Goal: Find contact information: Find contact information

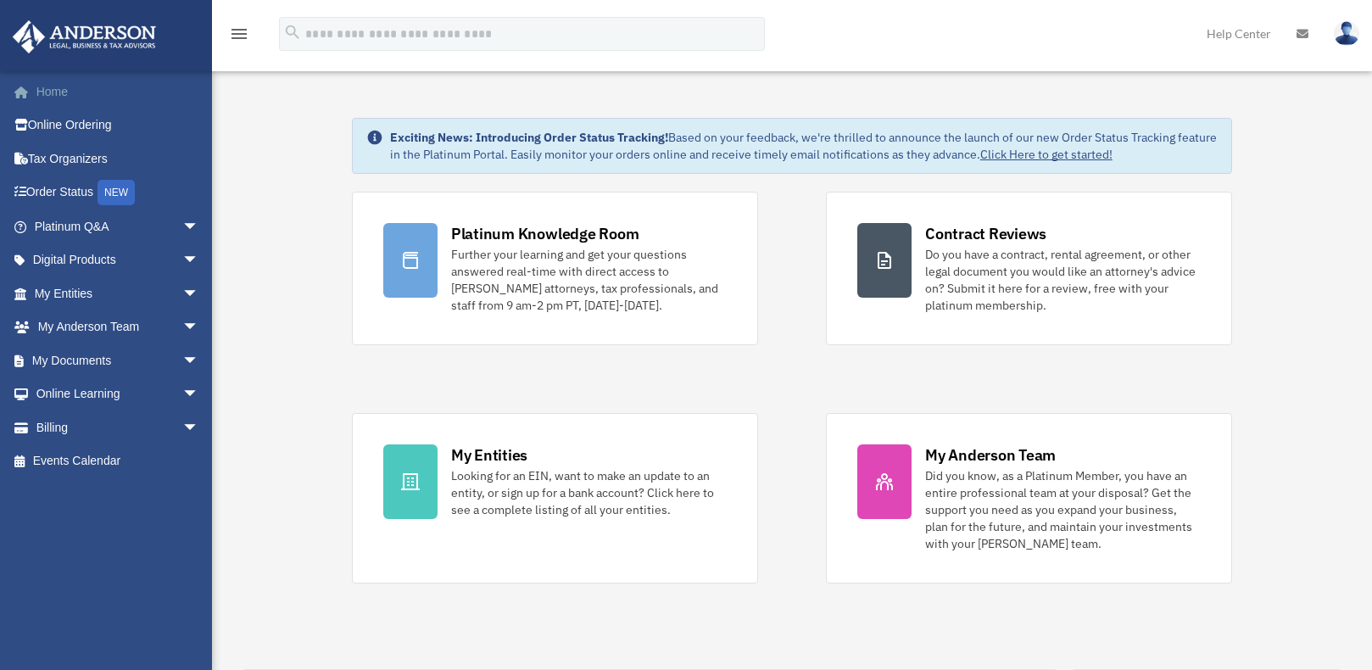
drag, startPoint x: 0, startPoint y: 0, endPoint x: 63, endPoint y: 84, distance: 104.8
click at [63, 84] on link "Home" at bounding box center [118, 92] width 213 height 34
click at [182, 226] on span "arrow_drop_down" at bounding box center [199, 226] width 34 height 35
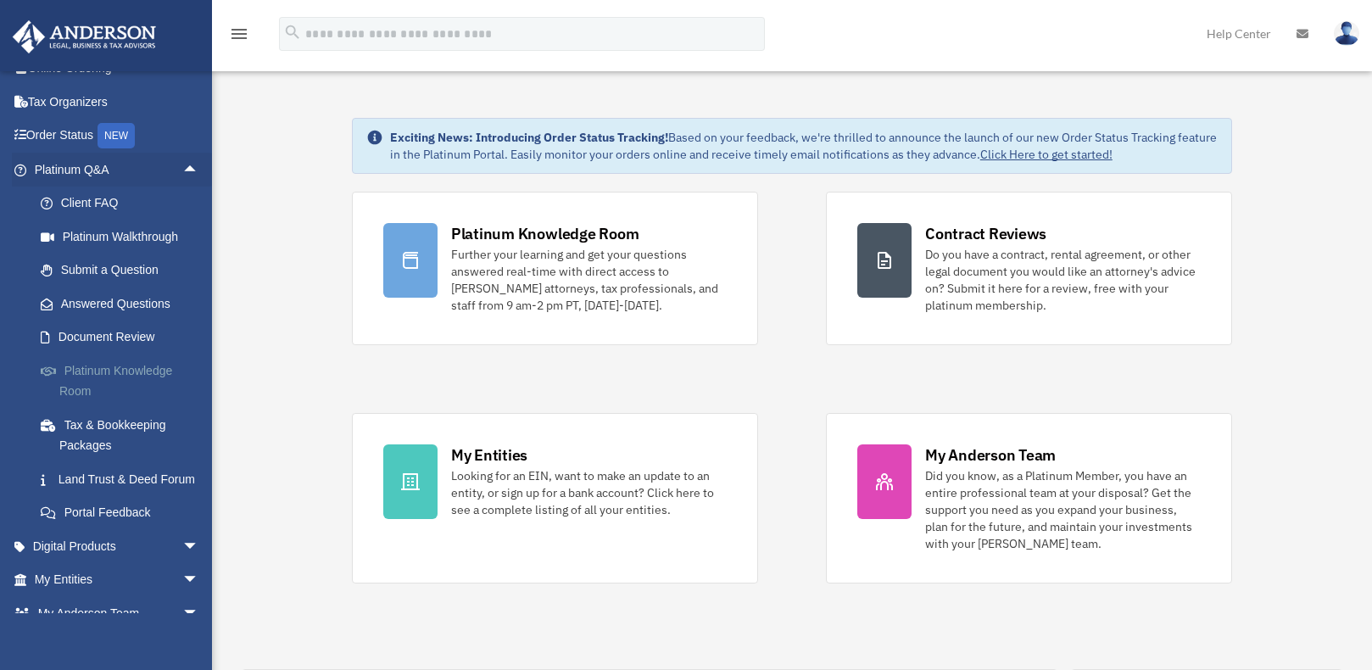
scroll to position [85, 0]
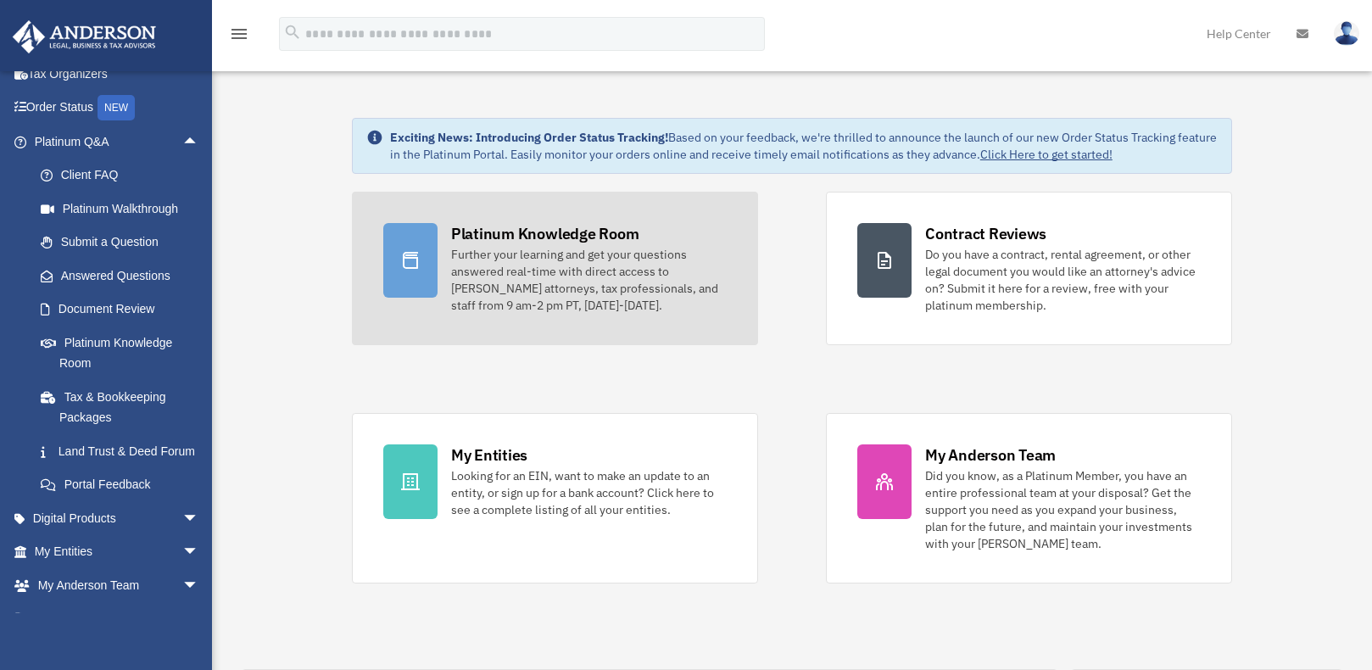
click at [605, 269] on div "Further your learning and get your questions answered real-time with direct acc…" at bounding box center [589, 280] width 276 height 68
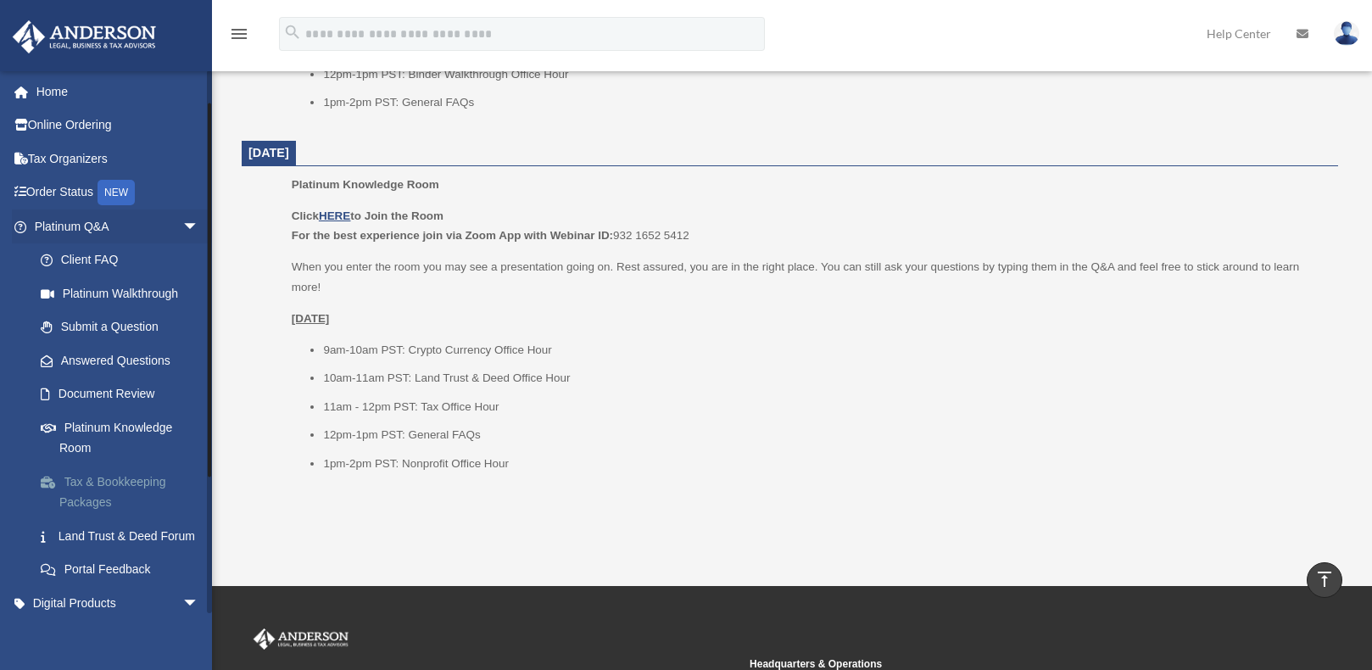
scroll to position [85, 0]
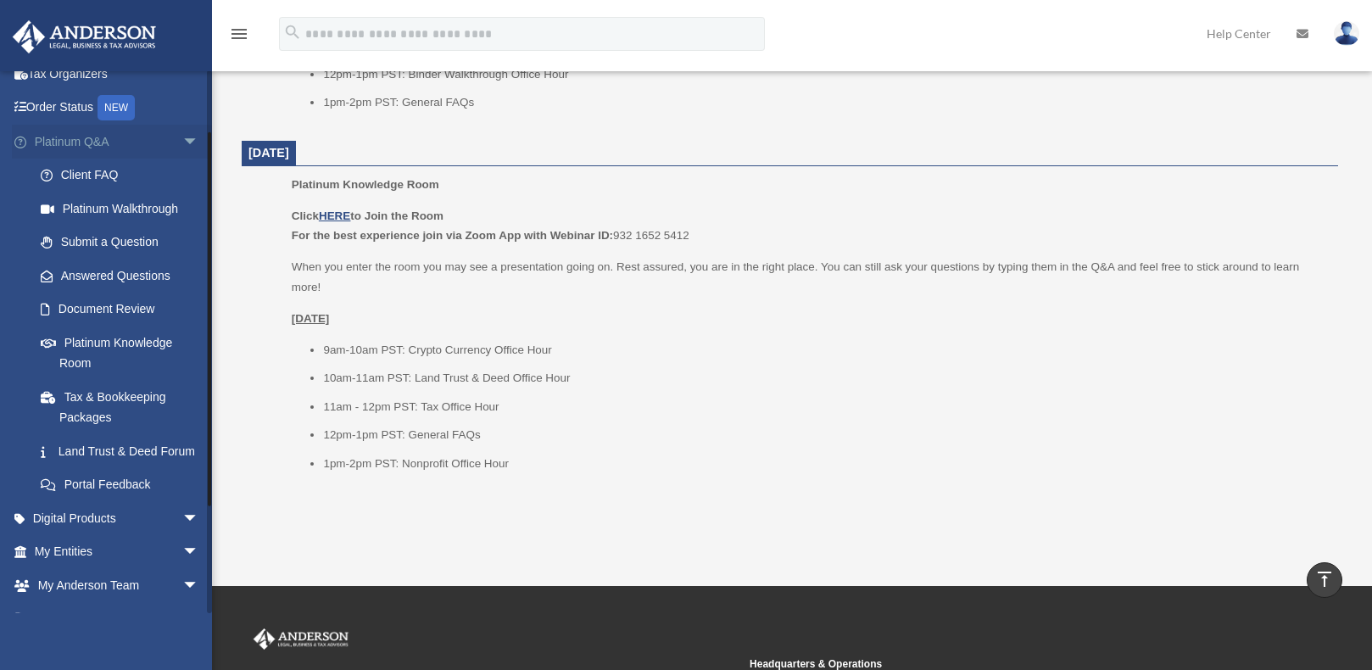
click at [182, 142] on span "arrow_drop_down" at bounding box center [199, 142] width 34 height 35
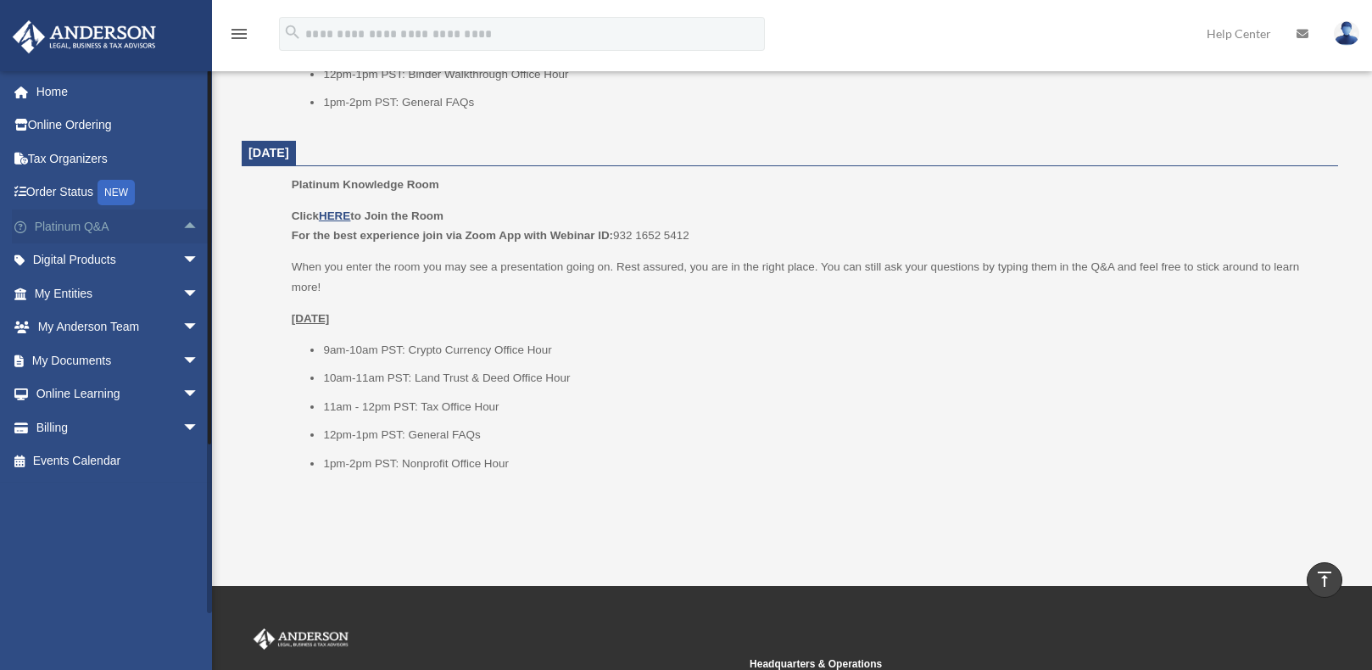
scroll to position [0, 0]
click at [182, 259] on span "arrow_drop_down" at bounding box center [199, 260] width 34 height 35
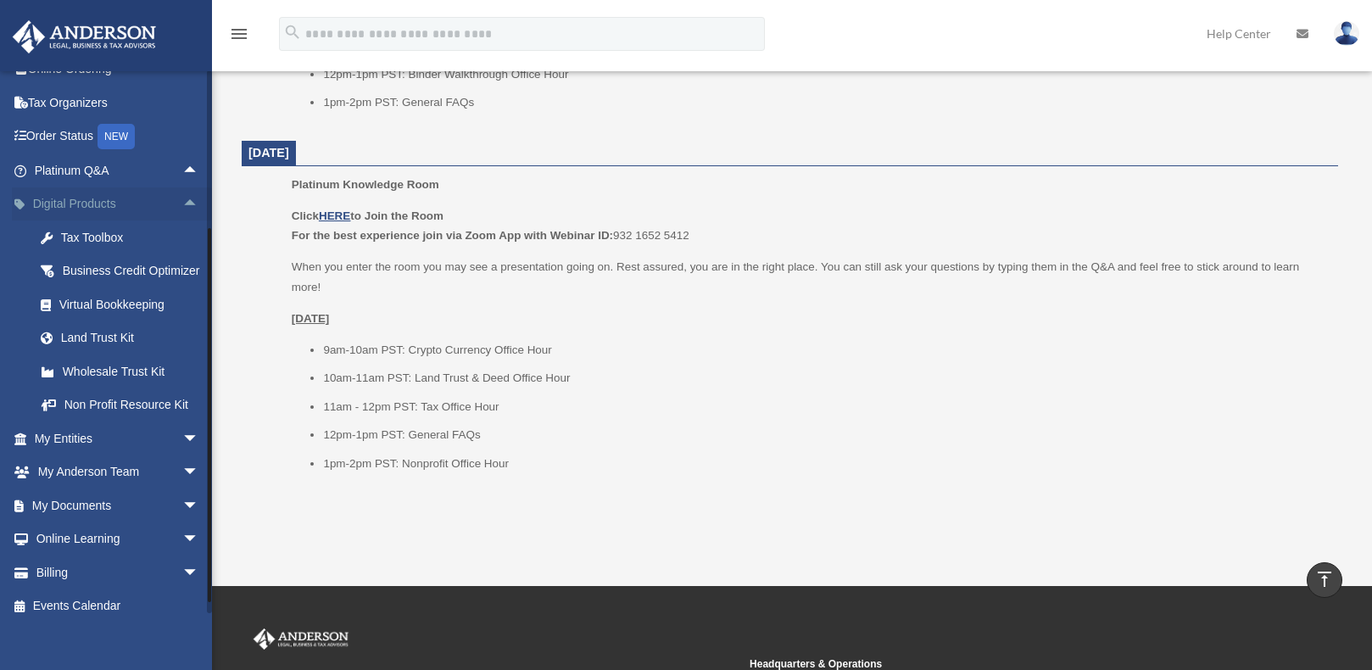
scroll to position [85, 0]
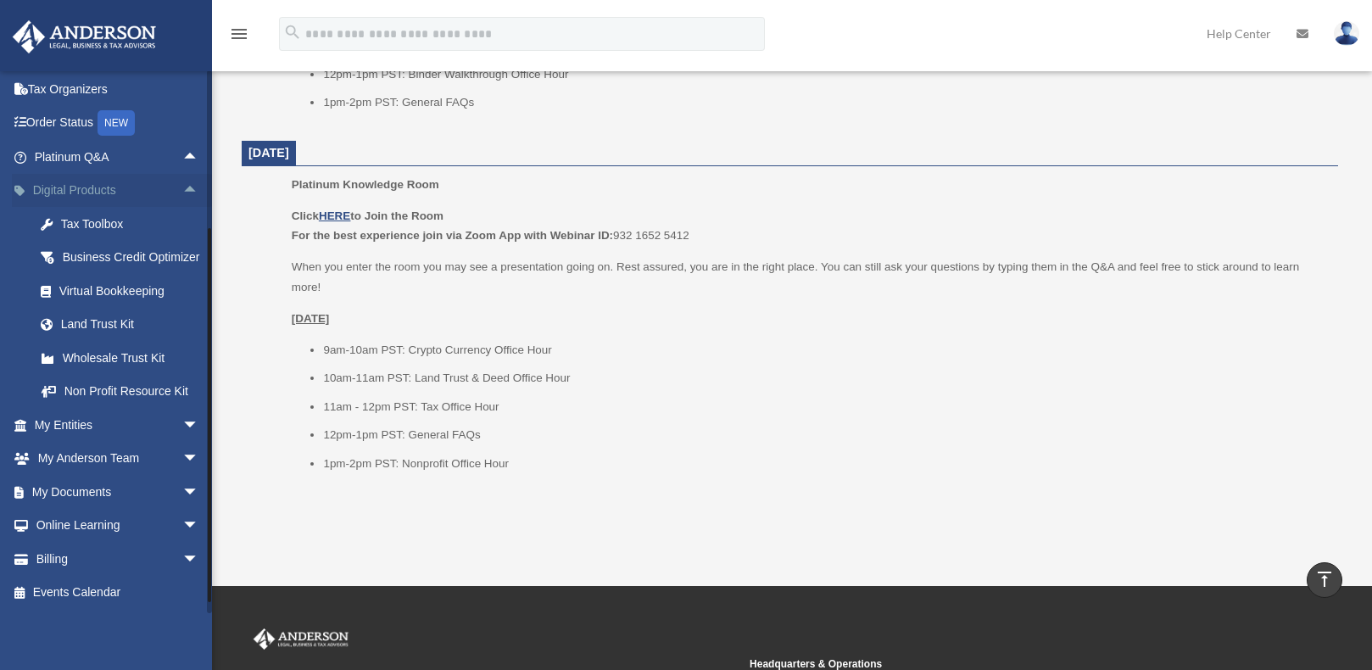
click at [182, 174] on span "arrow_drop_up" at bounding box center [199, 191] width 34 height 35
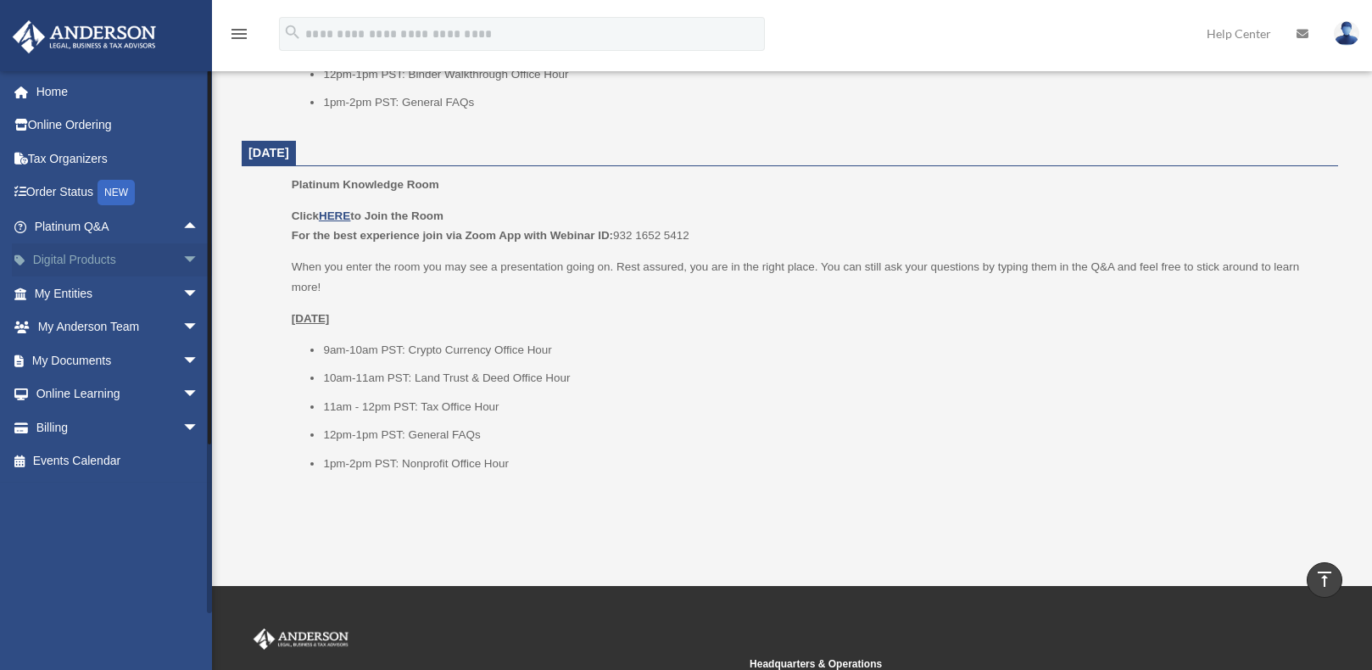
scroll to position [0, 0]
click at [182, 292] on span "arrow_drop_down" at bounding box center [199, 293] width 34 height 35
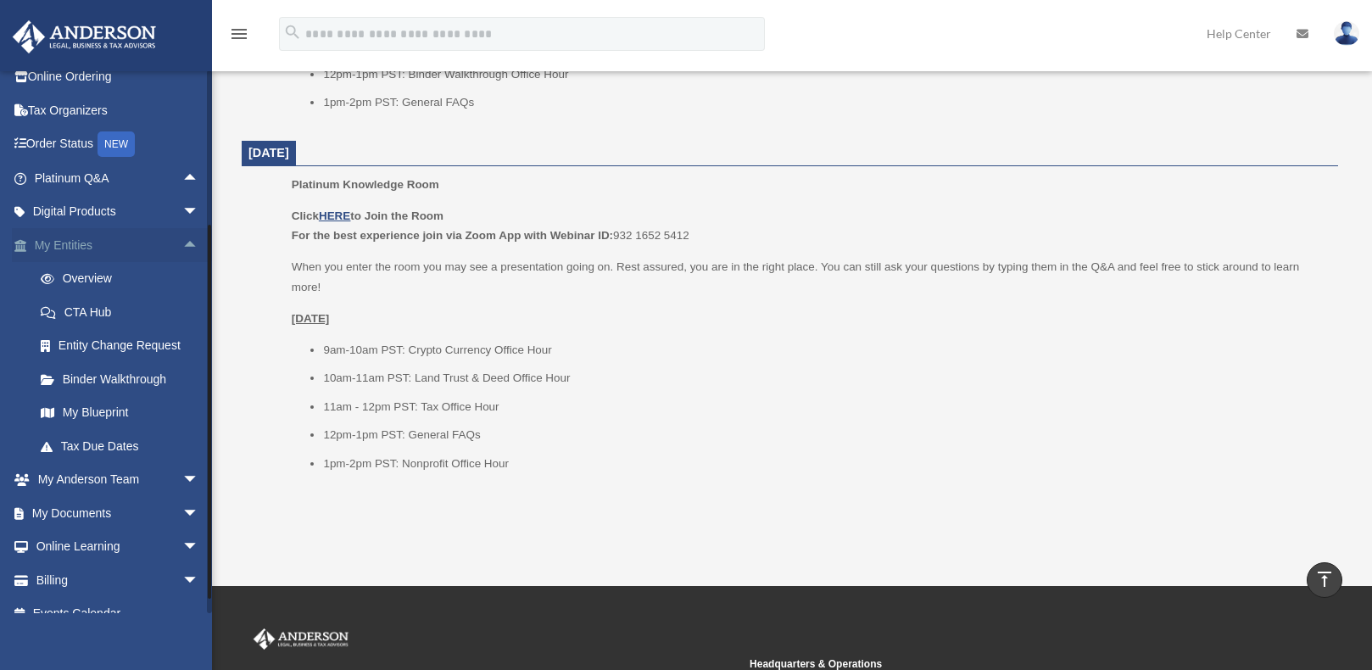
scroll to position [70, 0]
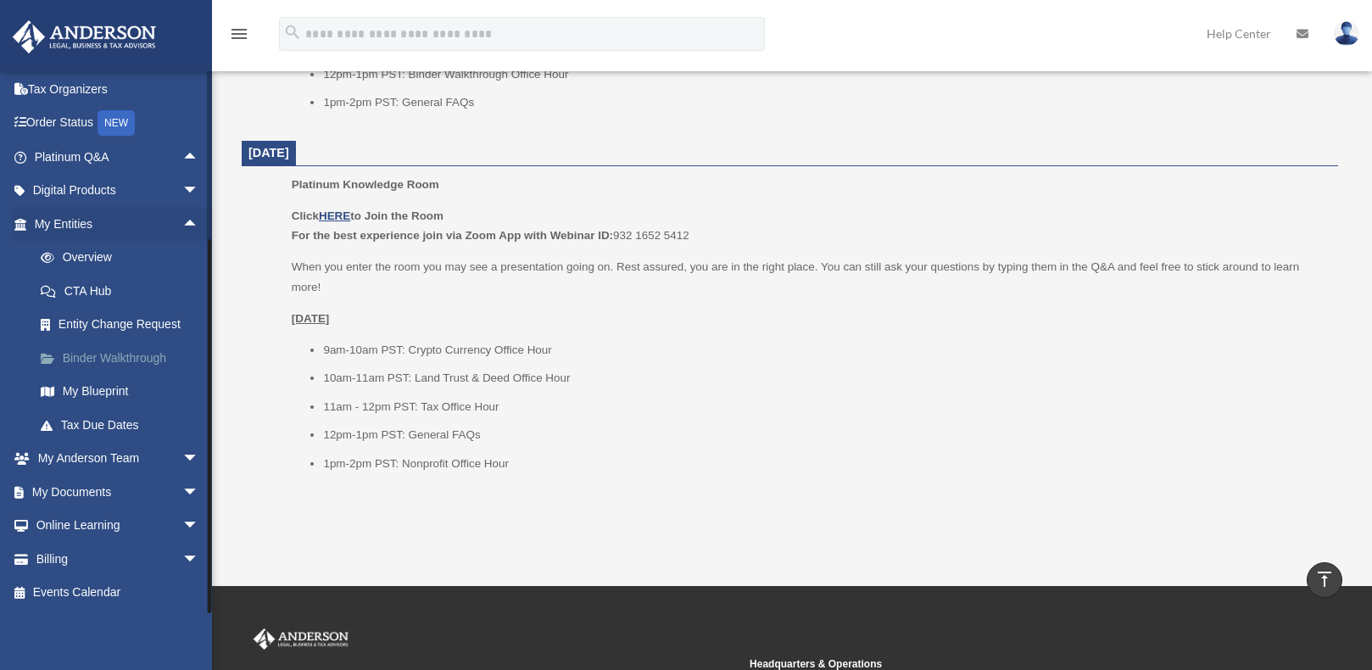
click at [112, 363] on link "Binder Walkthrough" at bounding box center [124, 358] width 201 height 34
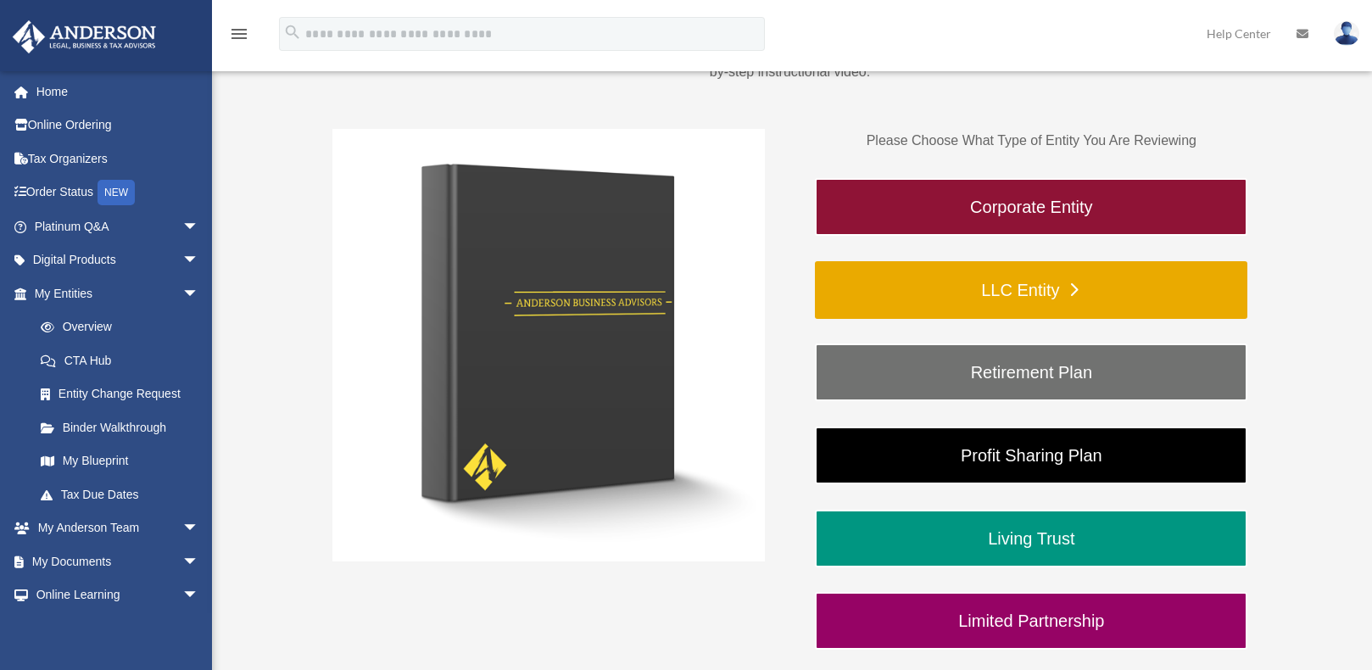
scroll to position [254, 0]
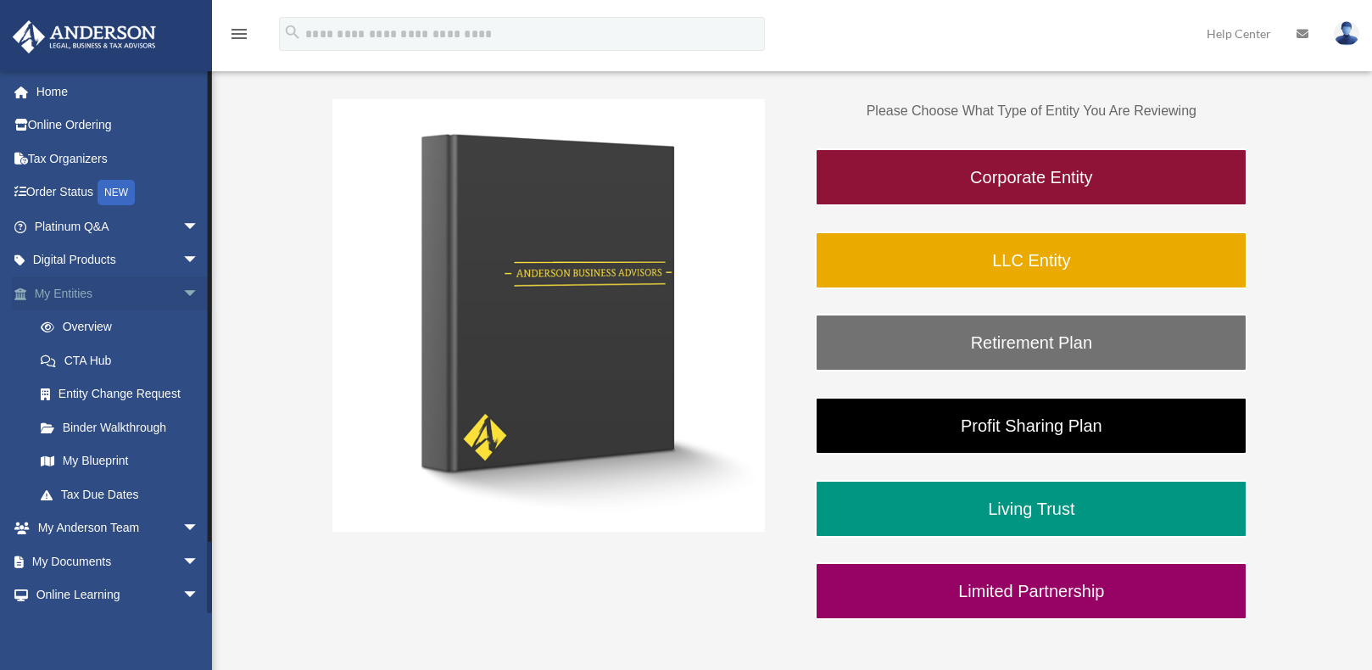
click at [182, 292] on span "arrow_drop_down" at bounding box center [199, 293] width 34 height 35
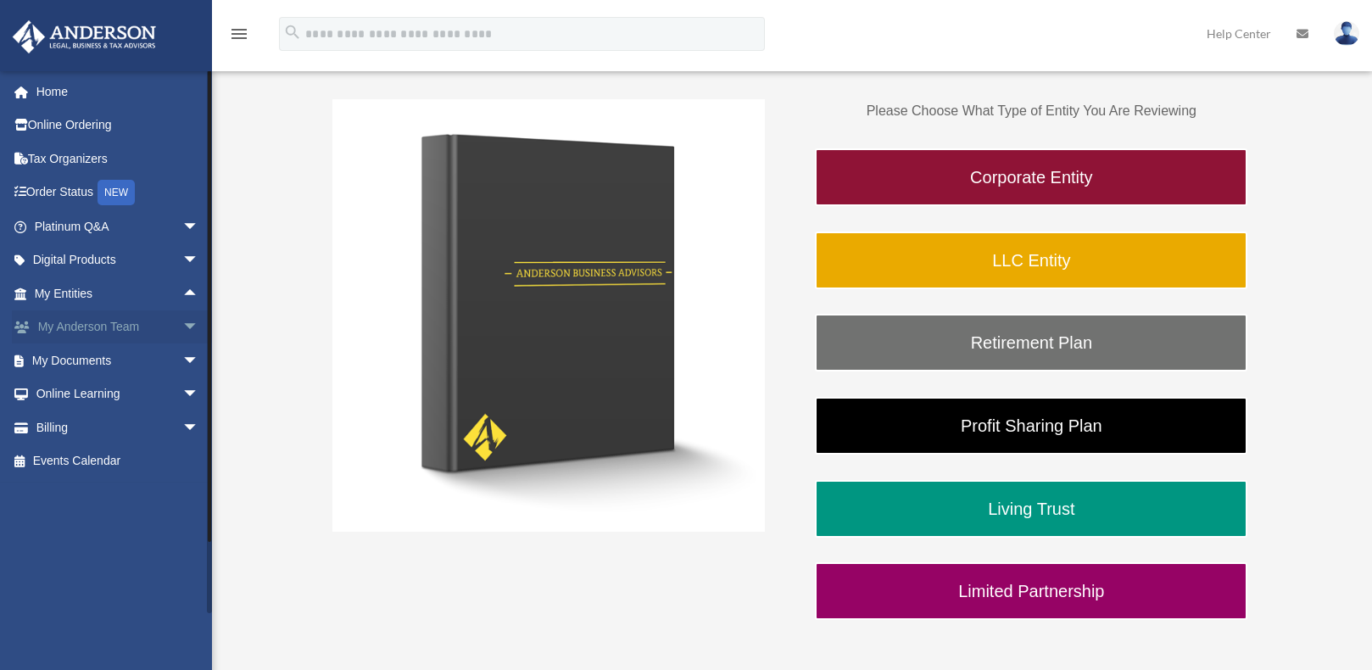
click at [182, 329] on span "arrow_drop_down" at bounding box center [199, 327] width 34 height 35
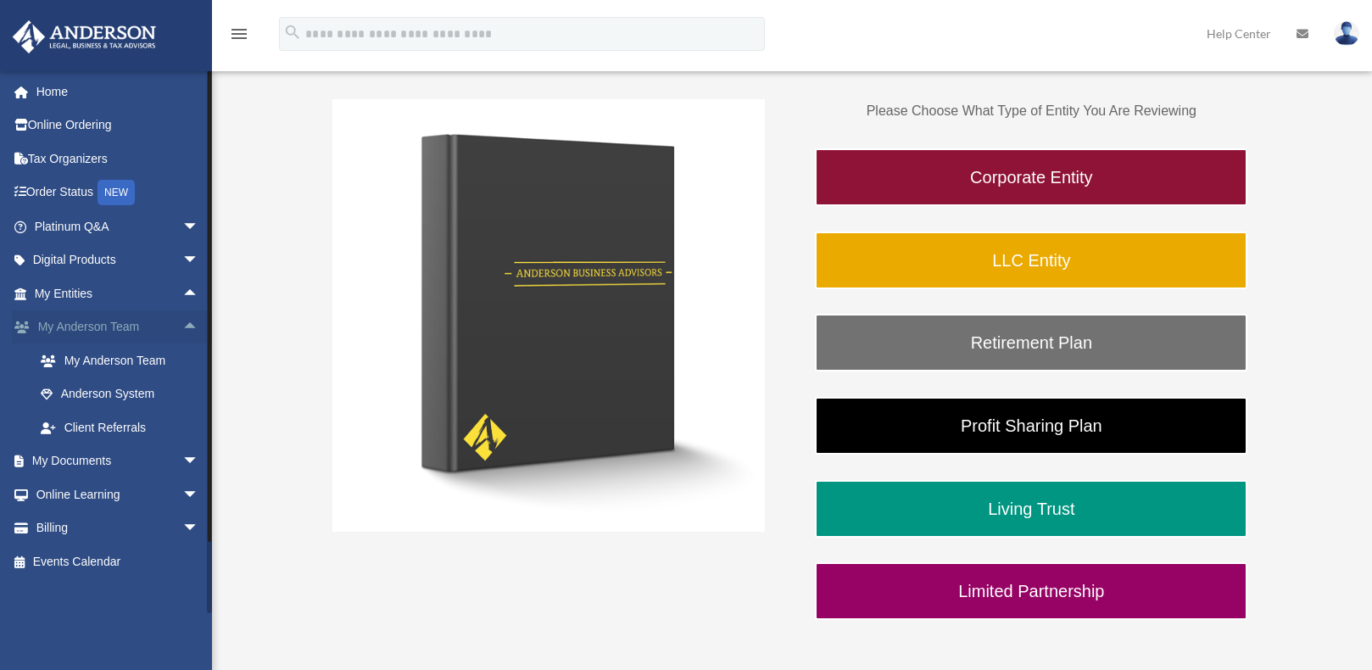
click at [182, 329] on span "arrow_drop_up" at bounding box center [199, 327] width 34 height 35
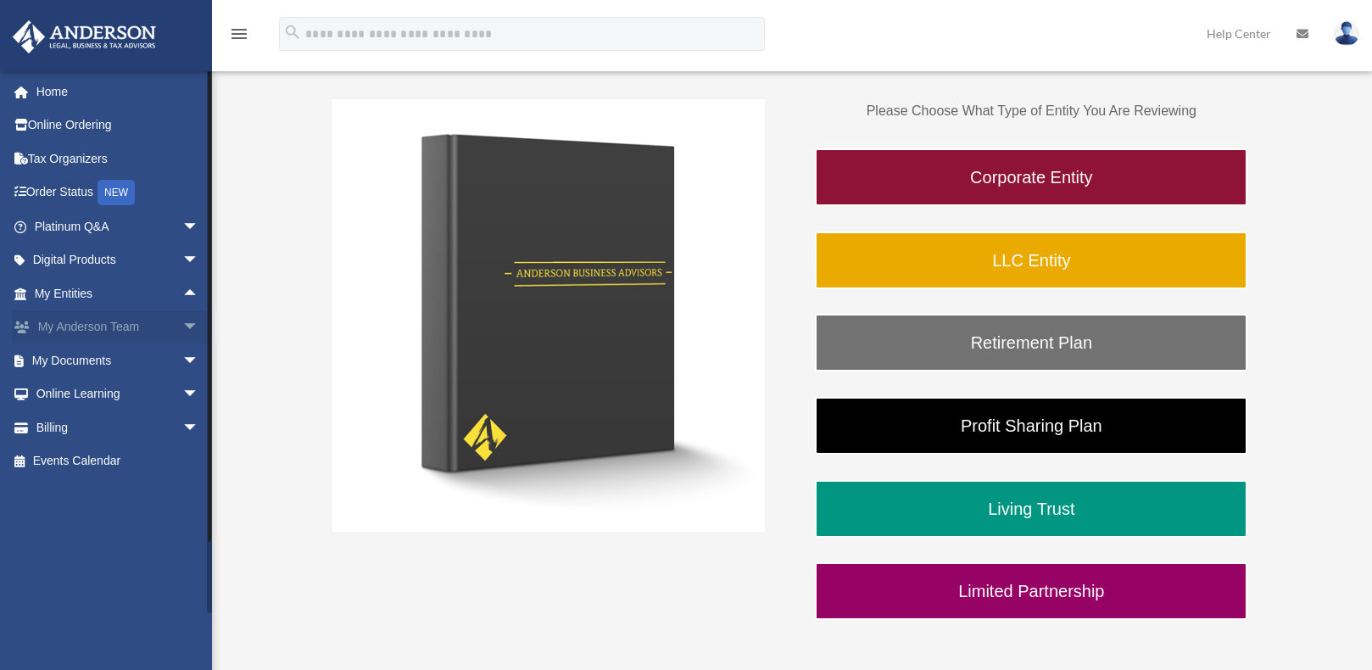
click at [182, 329] on span "arrow_drop_down" at bounding box center [199, 327] width 34 height 35
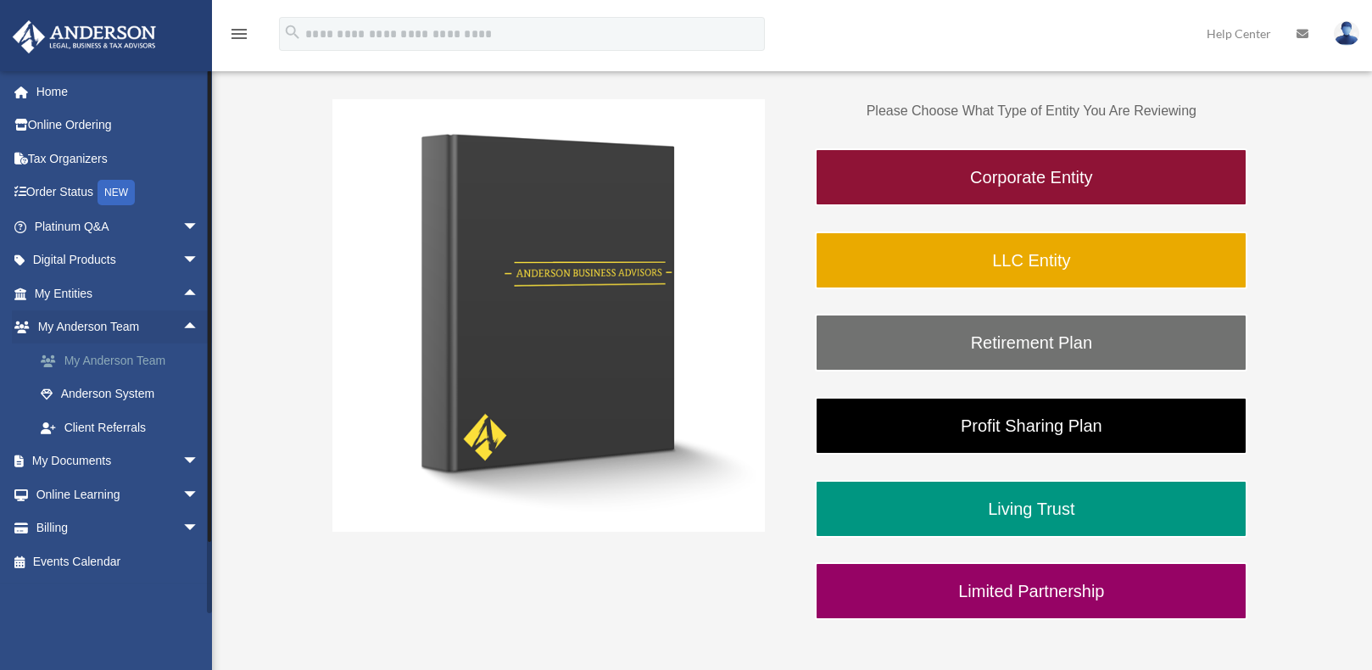
click at [122, 364] on link "My Anderson Team" at bounding box center [124, 360] width 201 height 34
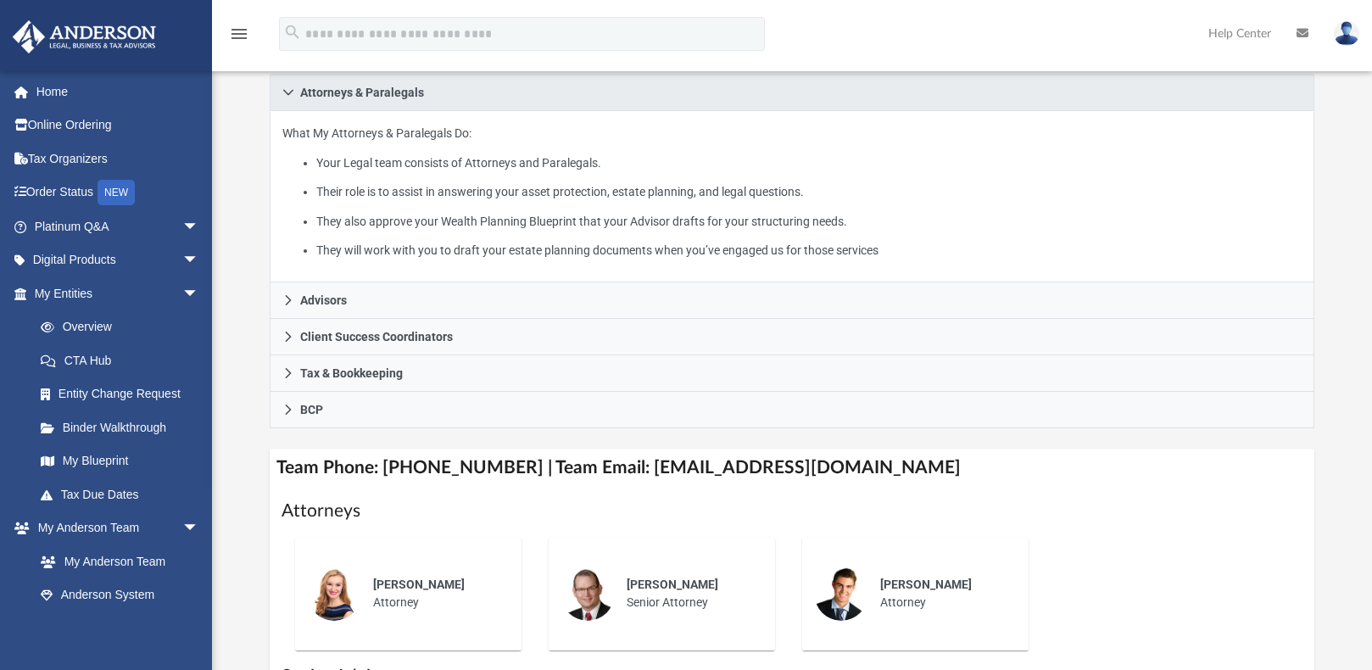
scroll to position [509, 0]
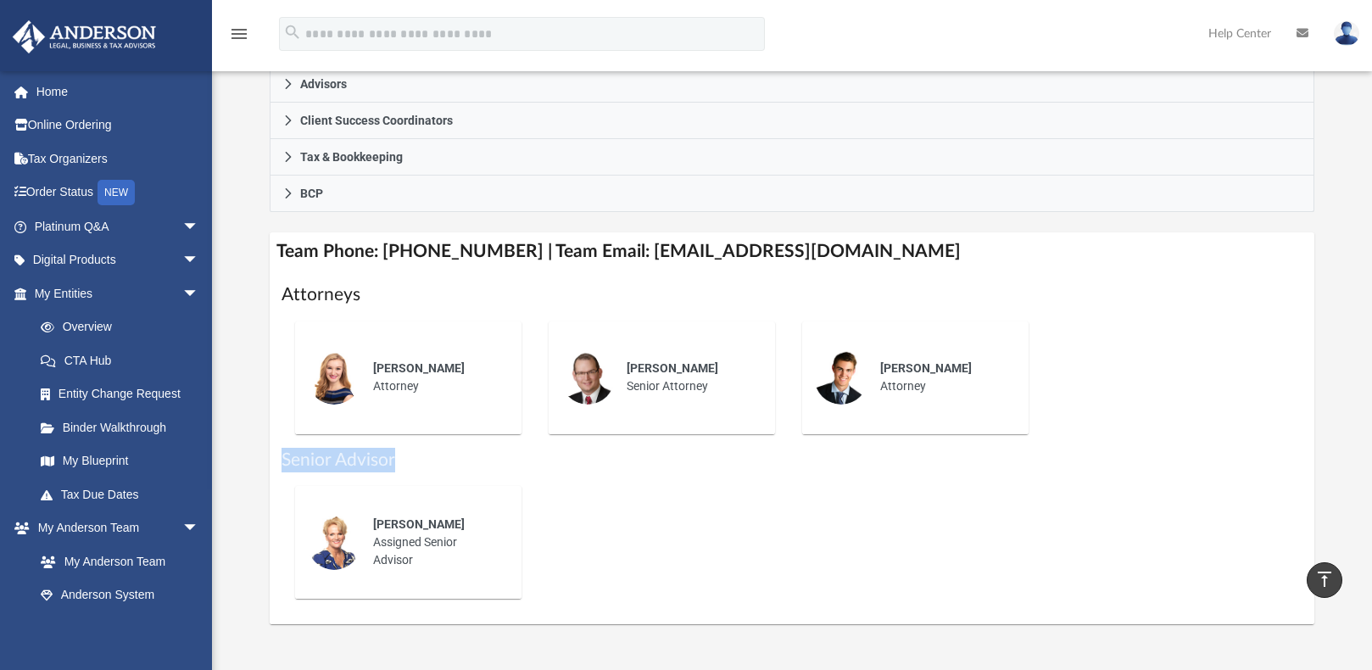
drag, startPoint x: 284, startPoint y: 460, endPoint x: 401, endPoint y: 459, distance: 117.0
click at [401, 459] on h1 "Senior Advisor" at bounding box center [791, 460] width 1020 height 25
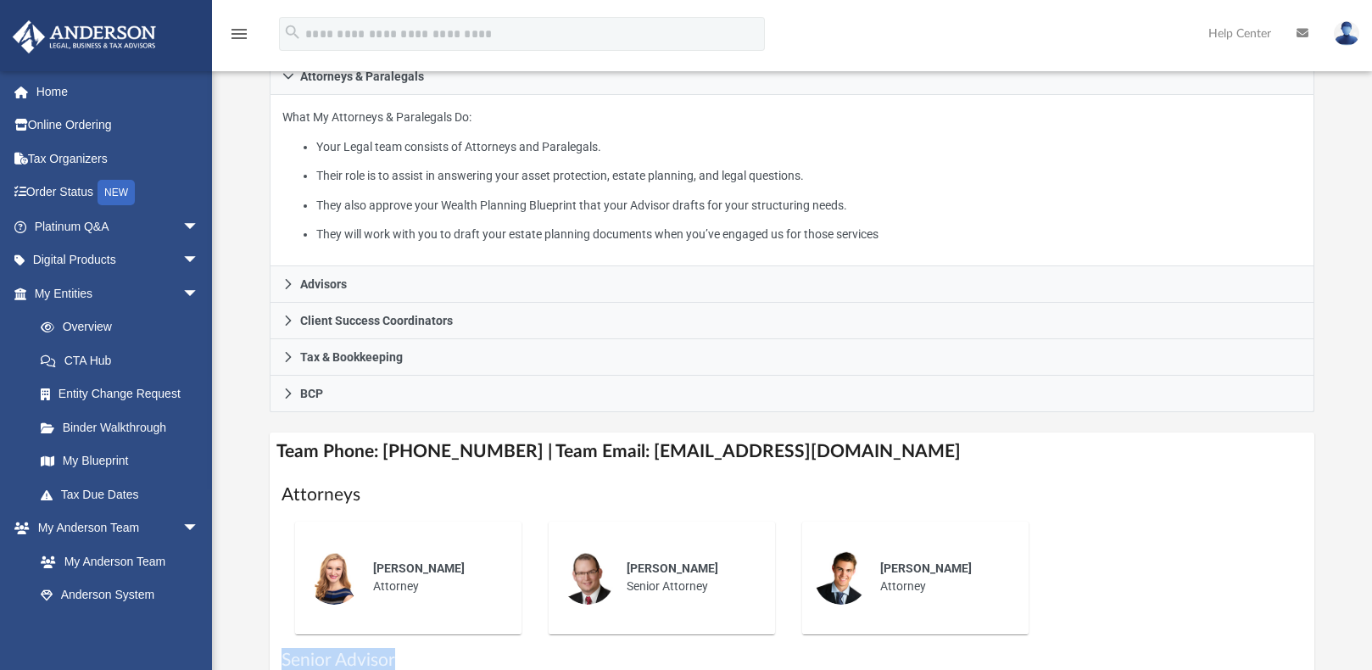
scroll to position [339, 0]
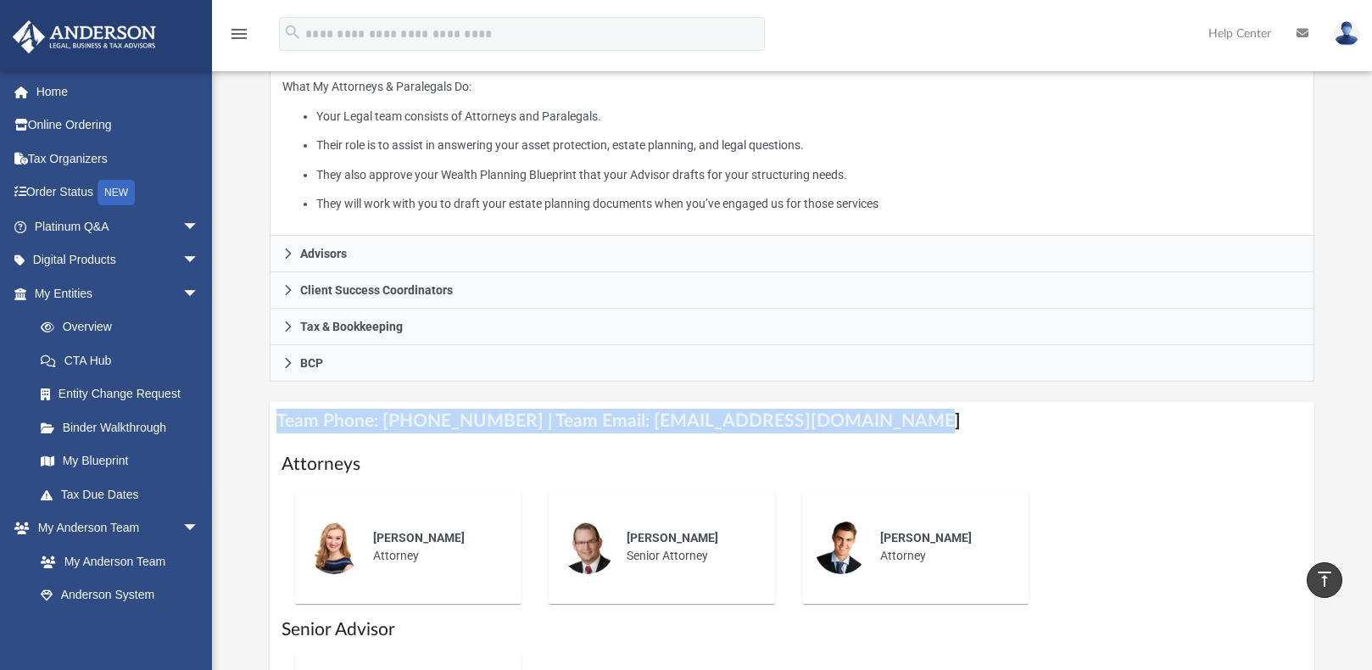
drag, startPoint x: 892, startPoint y: 427, endPoint x: 345, endPoint y: 436, distance: 546.8
click at [268, 427] on div "Who is on my team and who will I work with: While a client of [PERSON_NAME] you…" at bounding box center [792, 281] width 1160 height 1024
click at [381, 436] on h4 "Team Phone: (725) 201-7545 | Team Email: myteam@andersonadvisors.com" at bounding box center [792, 421] width 1044 height 38
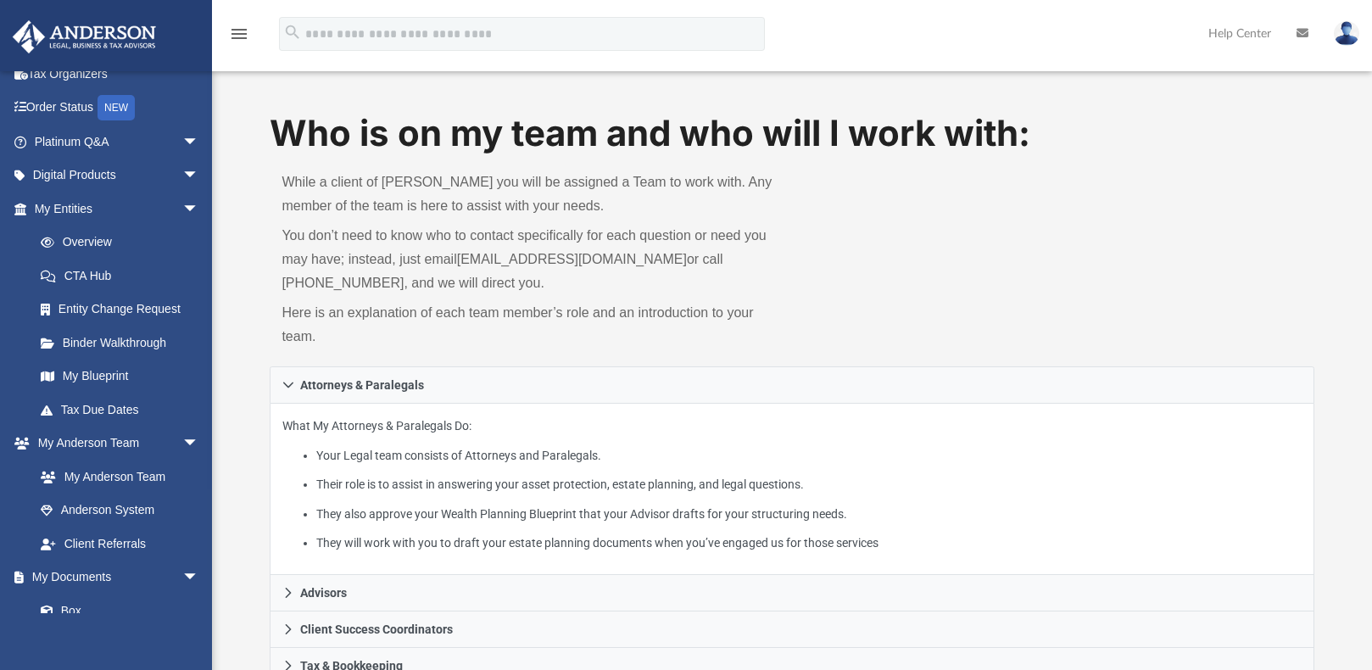
scroll to position [85, 0]
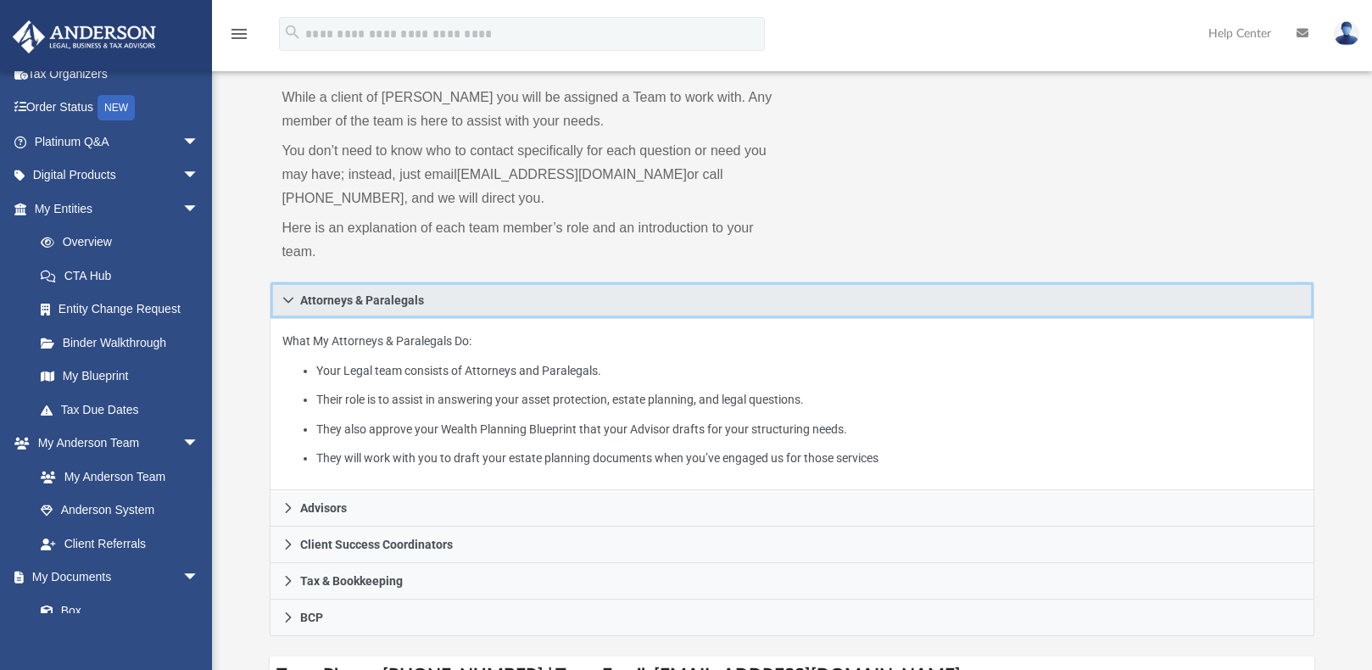
click at [288, 298] on icon at bounding box center [288, 300] width 12 height 12
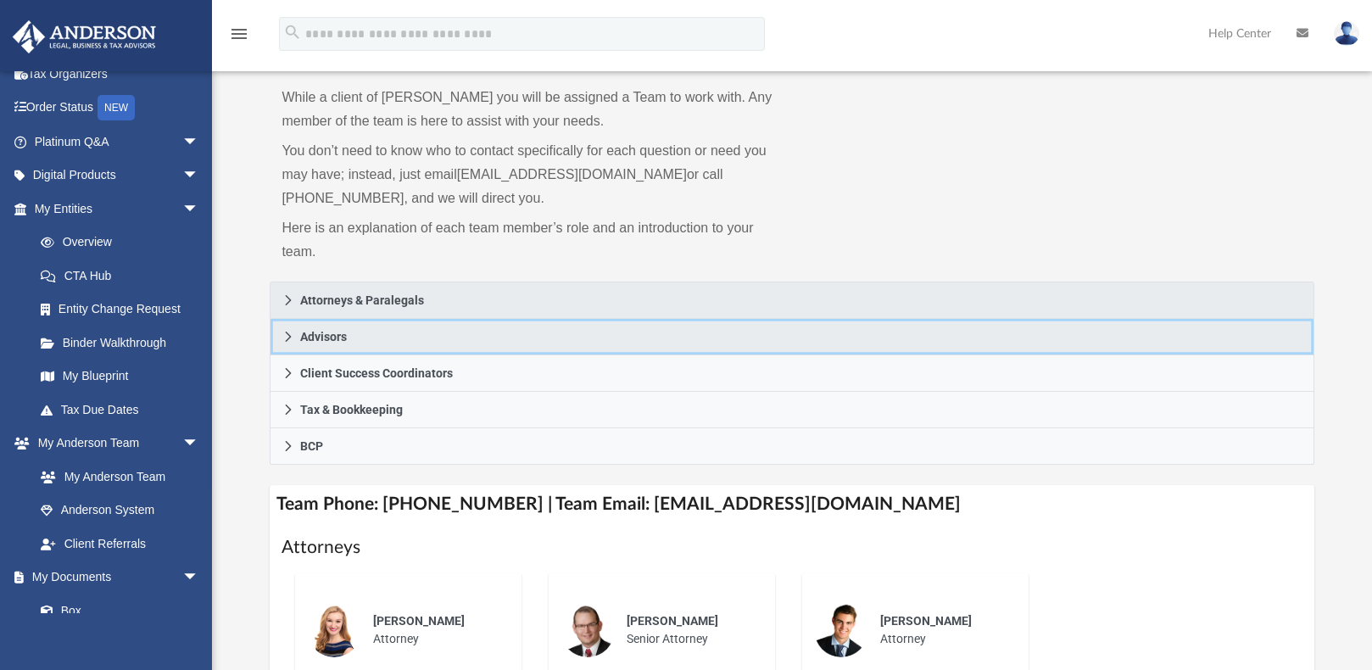
click at [338, 338] on span "Advisors" at bounding box center [323, 337] width 47 height 12
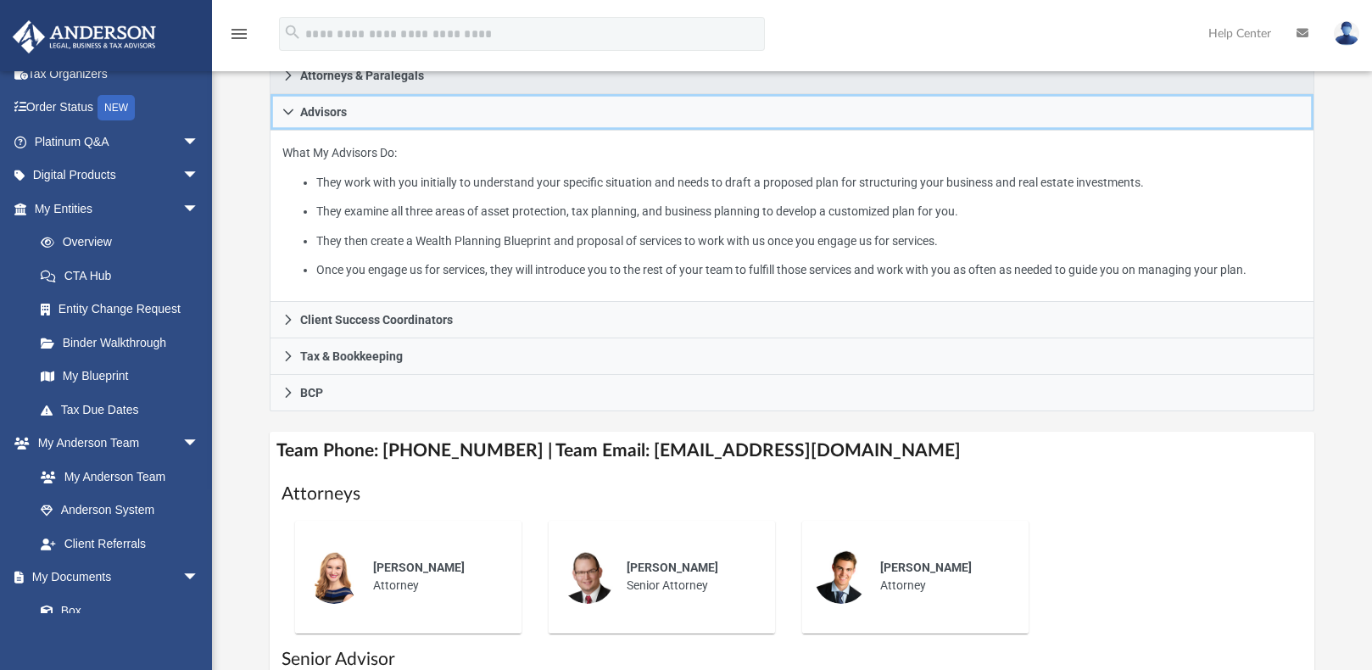
scroll to position [339, 0]
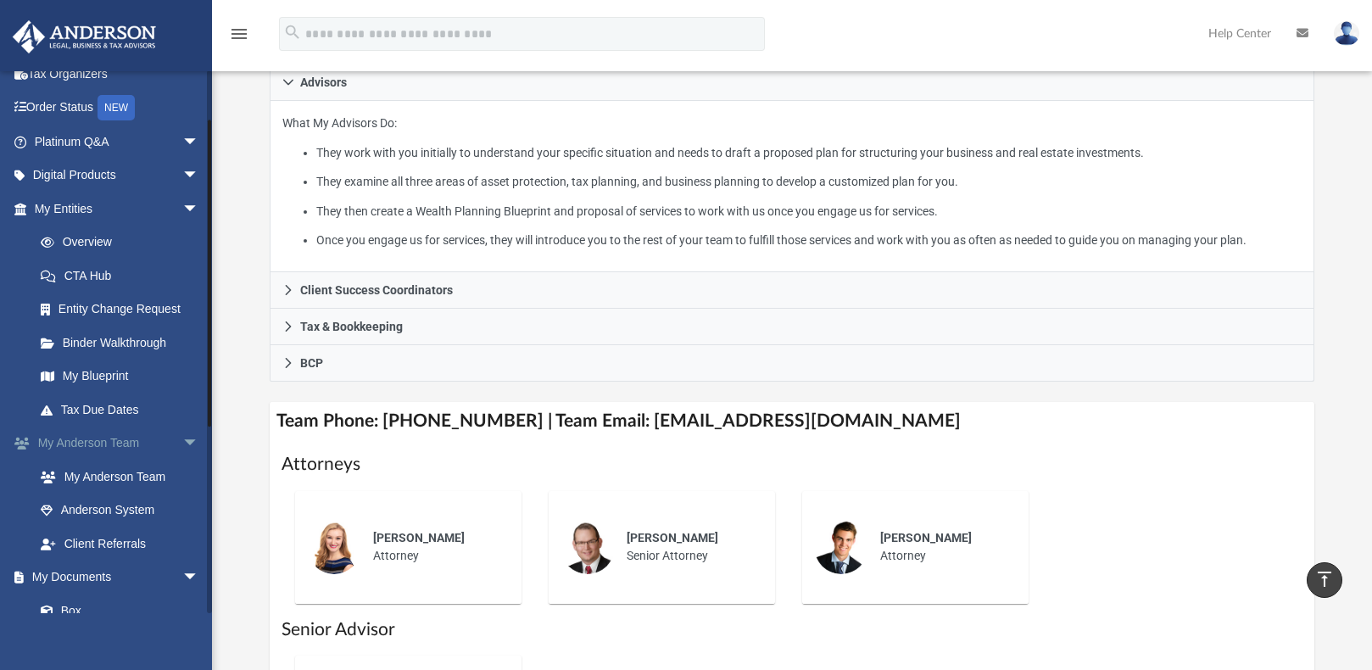
click at [182, 443] on span "arrow_drop_down" at bounding box center [199, 443] width 34 height 35
click at [182, 212] on span "arrow_drop_down" at bounding box center [199, 209] width 34 height 35
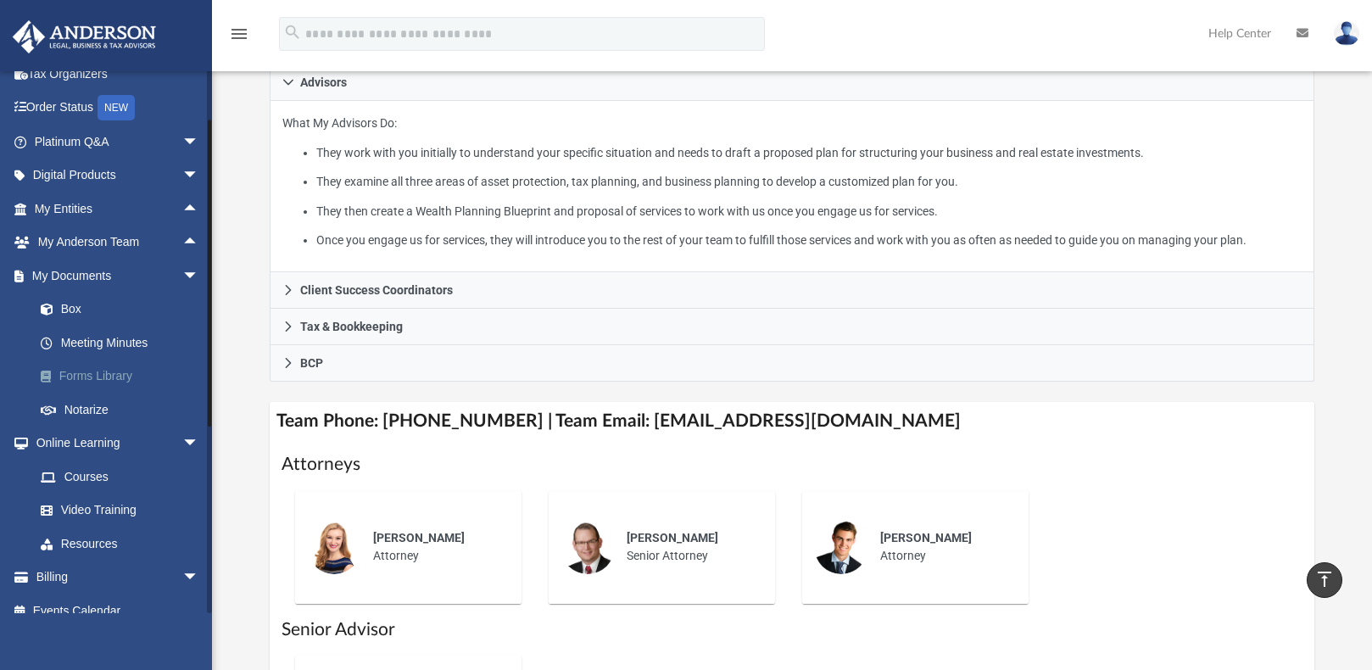
click at [82, 374] on link "Forms Library" at bounding box center [124, 376] width 201 height 34
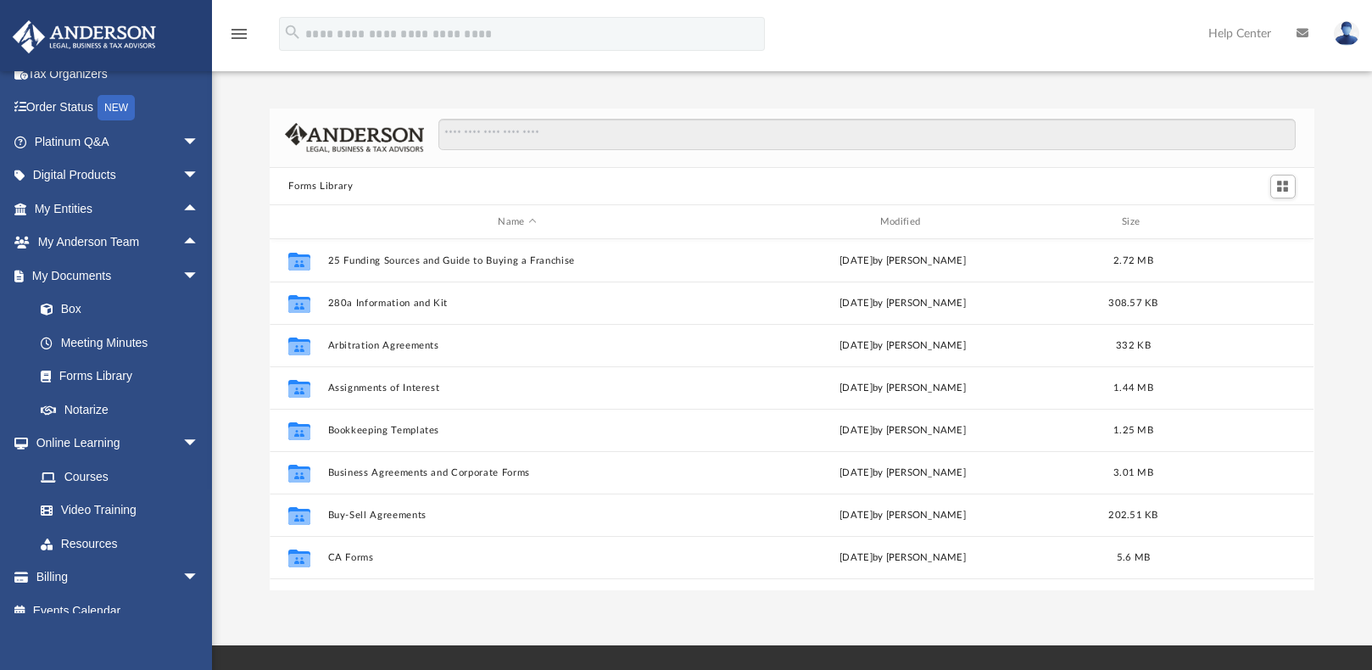
scroll to position [373, 1031]
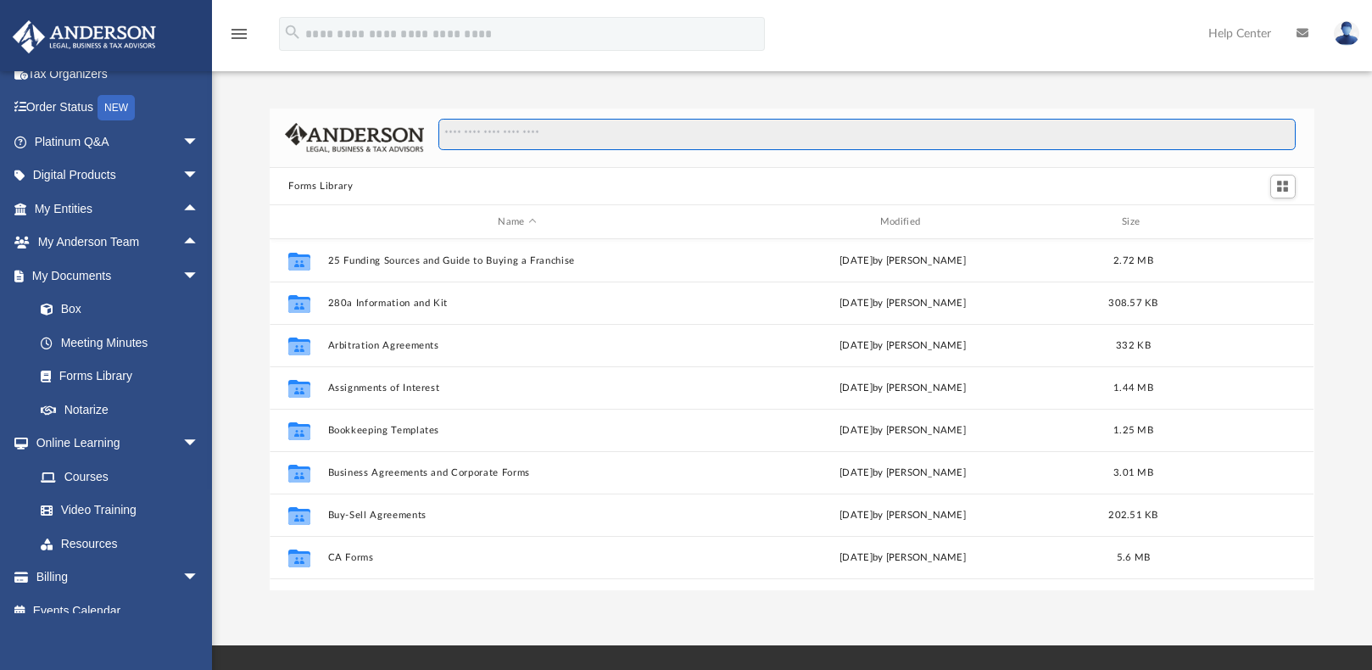
click at [654, 134] on input "Search files and folders" at bounding box center [866, 135] width 857 height 32
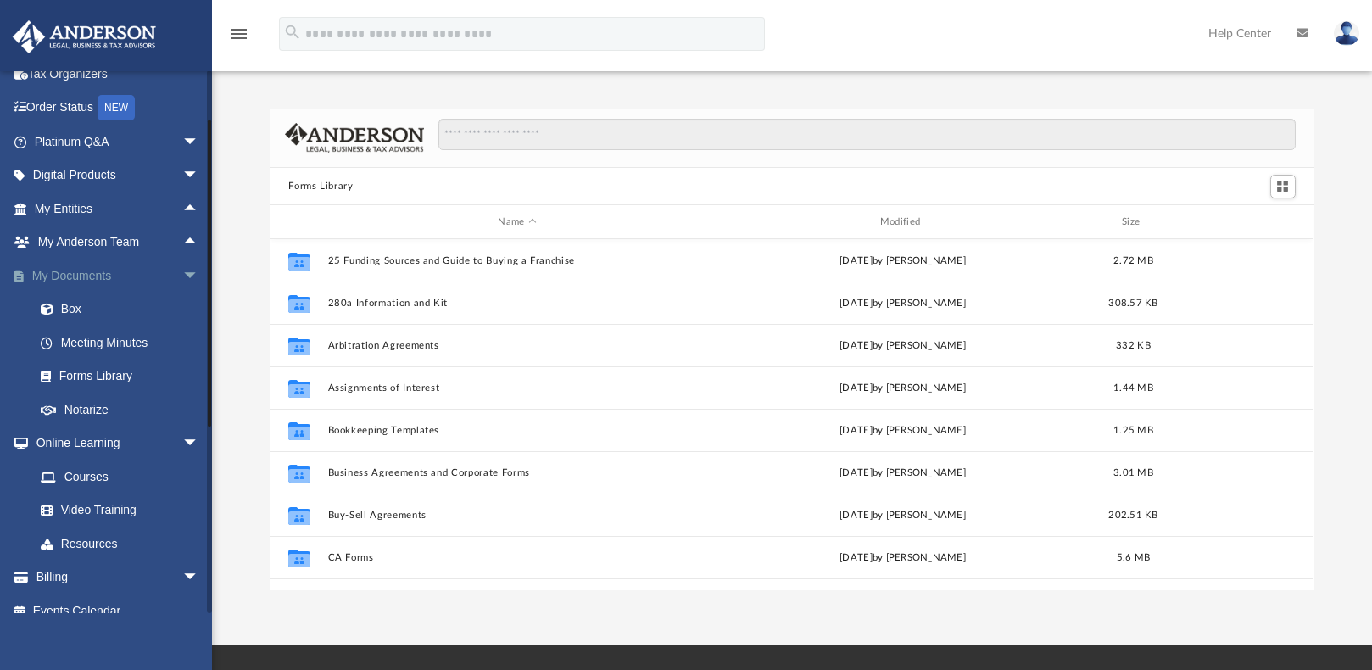
click at [182, 276] on span "arrow_drop_down" at bounding box center [199, 276] width 34 height 35
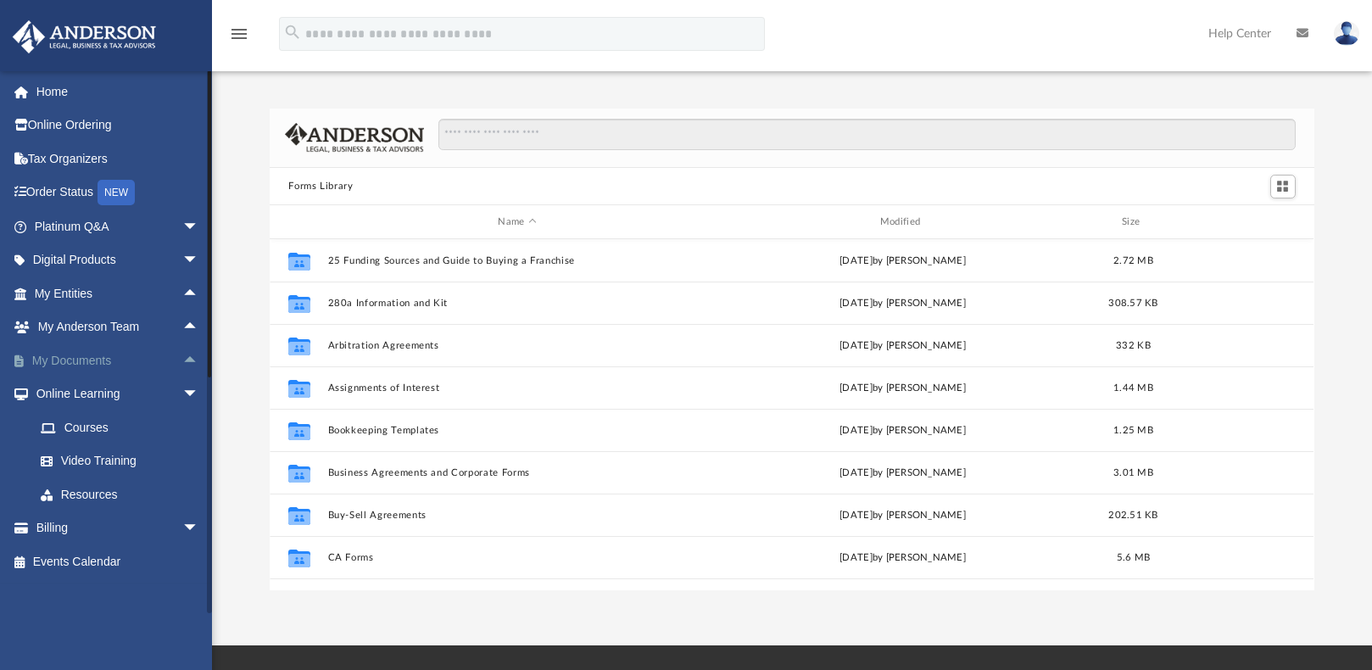
scroll to position [0, 0]
click at [182, 388] on span "arrow_drop_down" at bounding box center [199, 394] width 34 height 35
click at [182, 428] on span "arrow_drop_down" at bounding box center [199, 427] width 34 height 35
click at [182, 426] on span "arrow_drop_up" at bounding box center [199, 427] width 34 height 35
